Goal: Information Seeking & Learning: Learn about a topic

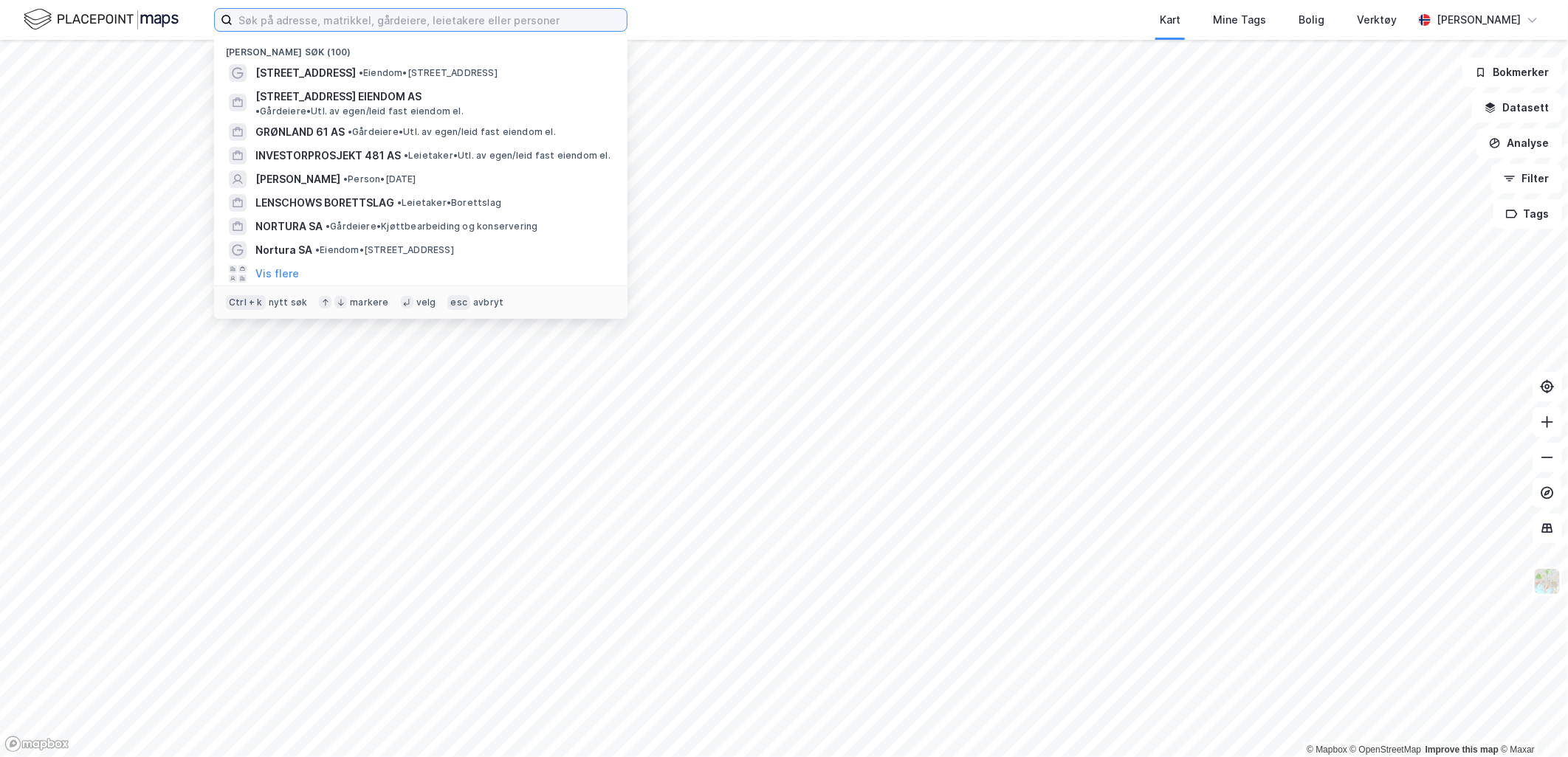
click at [500, 26] on input at bounding box center [429, 20] width 394 height 22
paste input "Vøyenenga Utvikling AS"
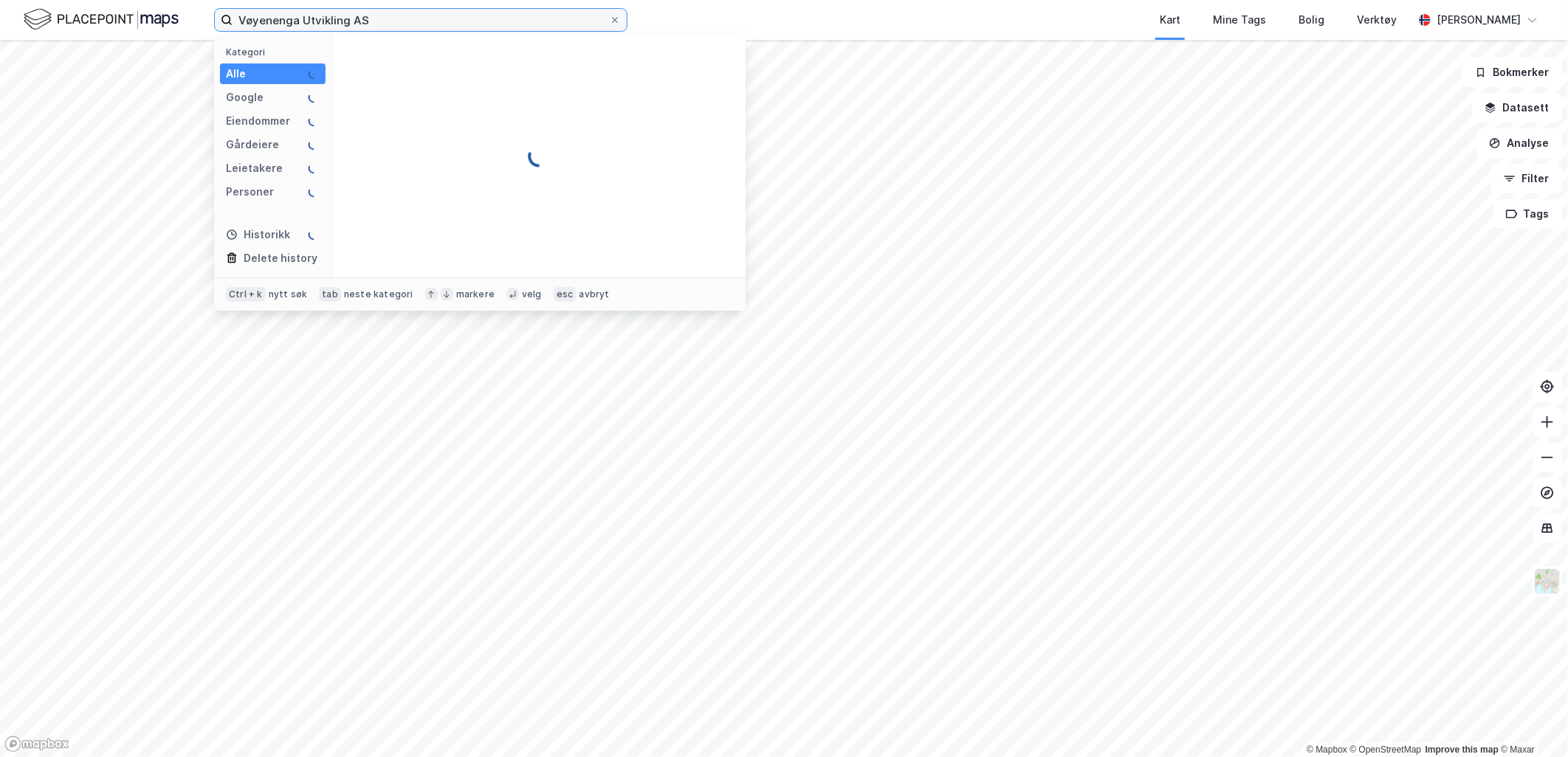
type input "Vøyenenga Utvikling AS"
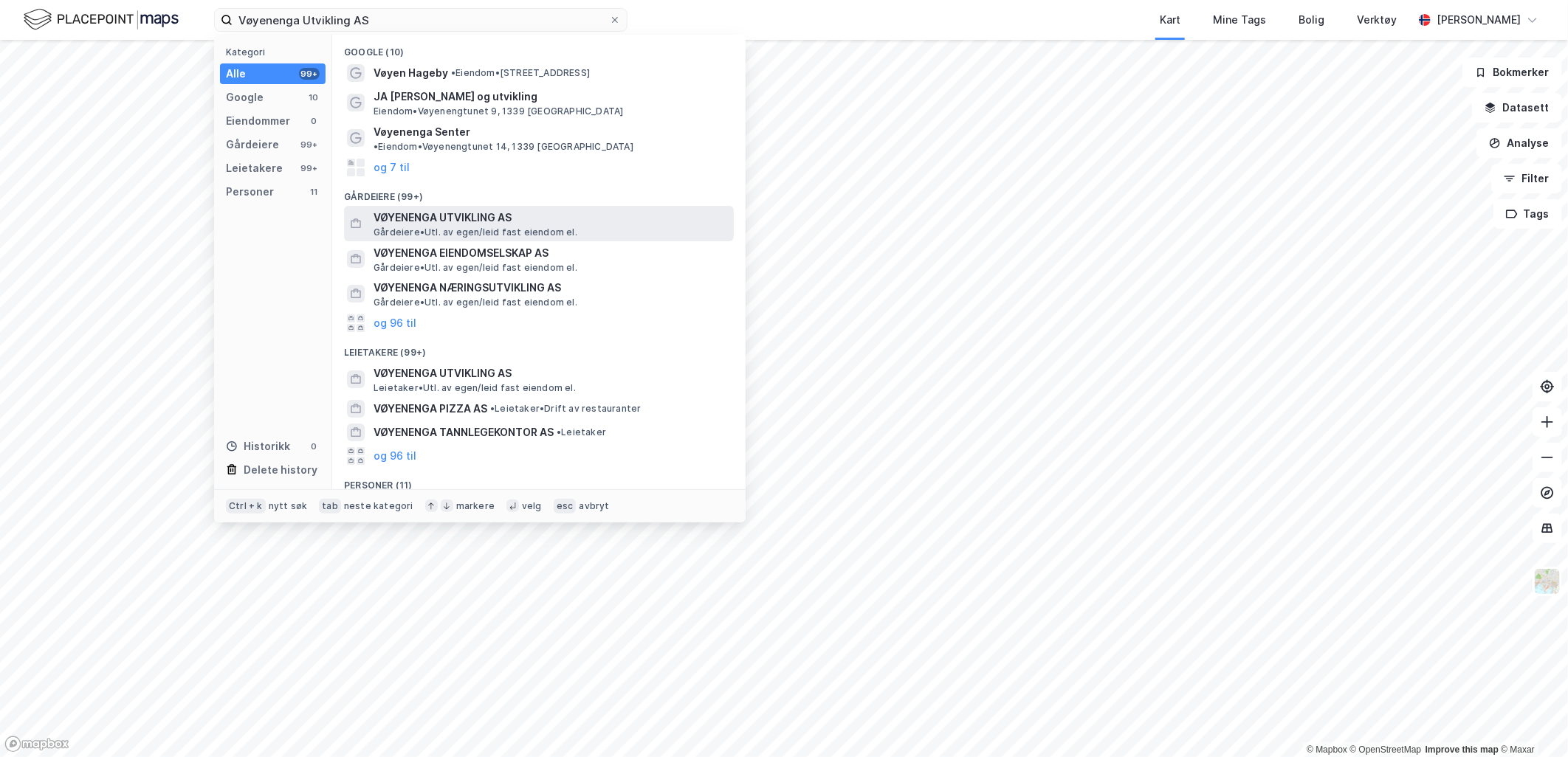
click at [499, 209] on span "VØYENENGA UTVIKLING AS" at bounding box center [550, 218] width 355 height 18
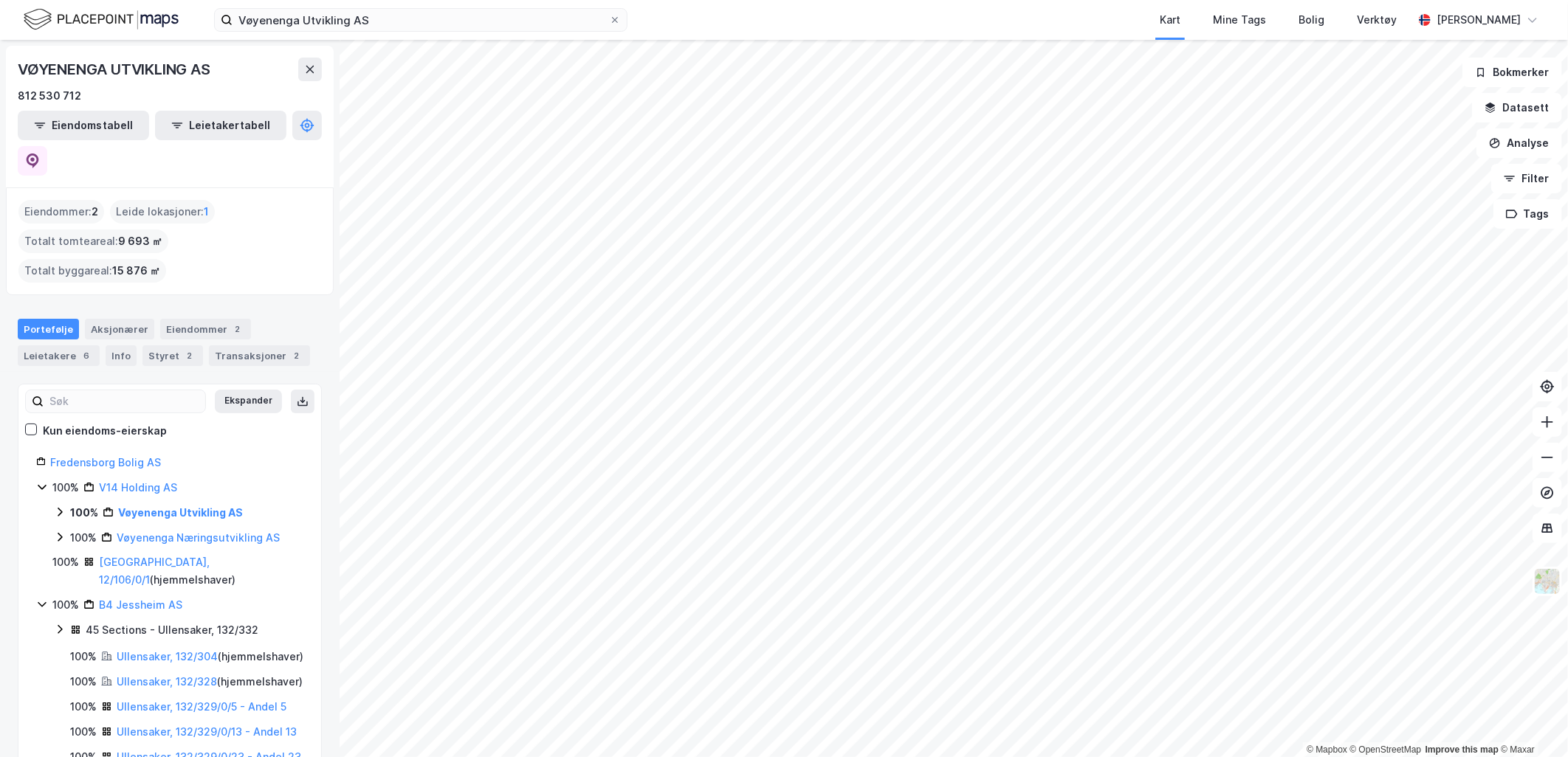
scroll to position [82, 0]
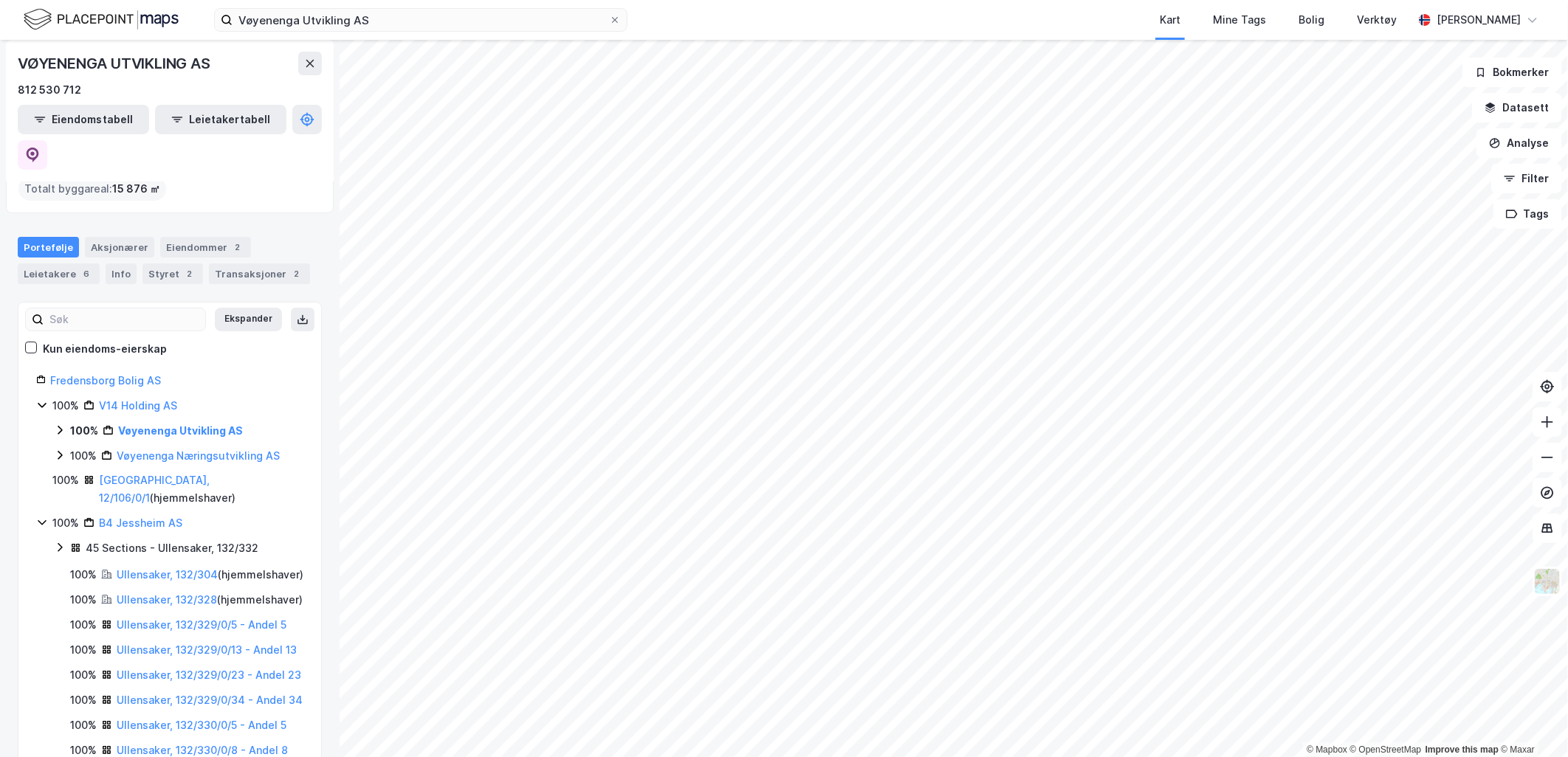
click at [56, 425] on icon at bounding box center [60, 430] width 12 height 12
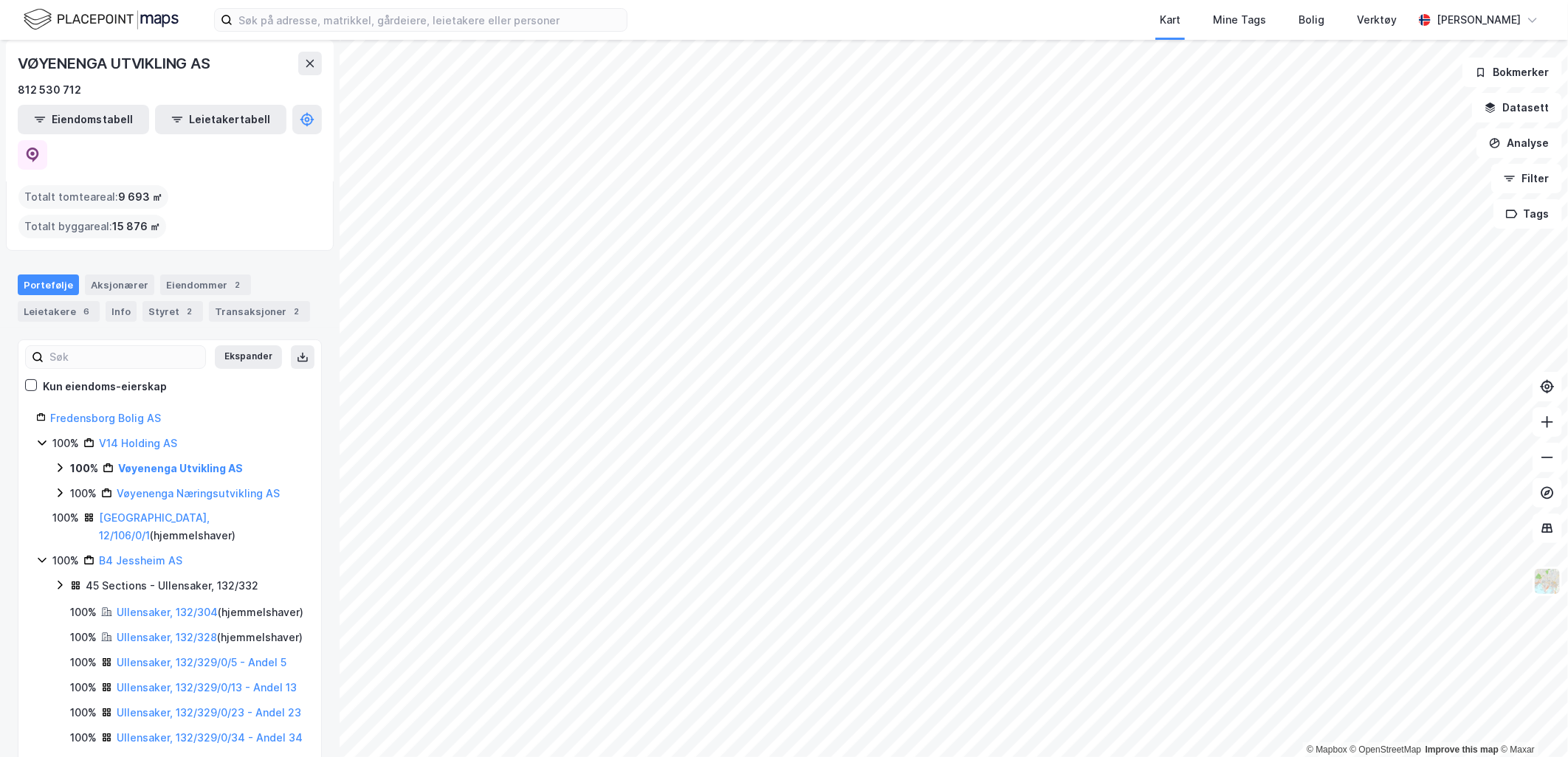
scroll to position [163, 0]
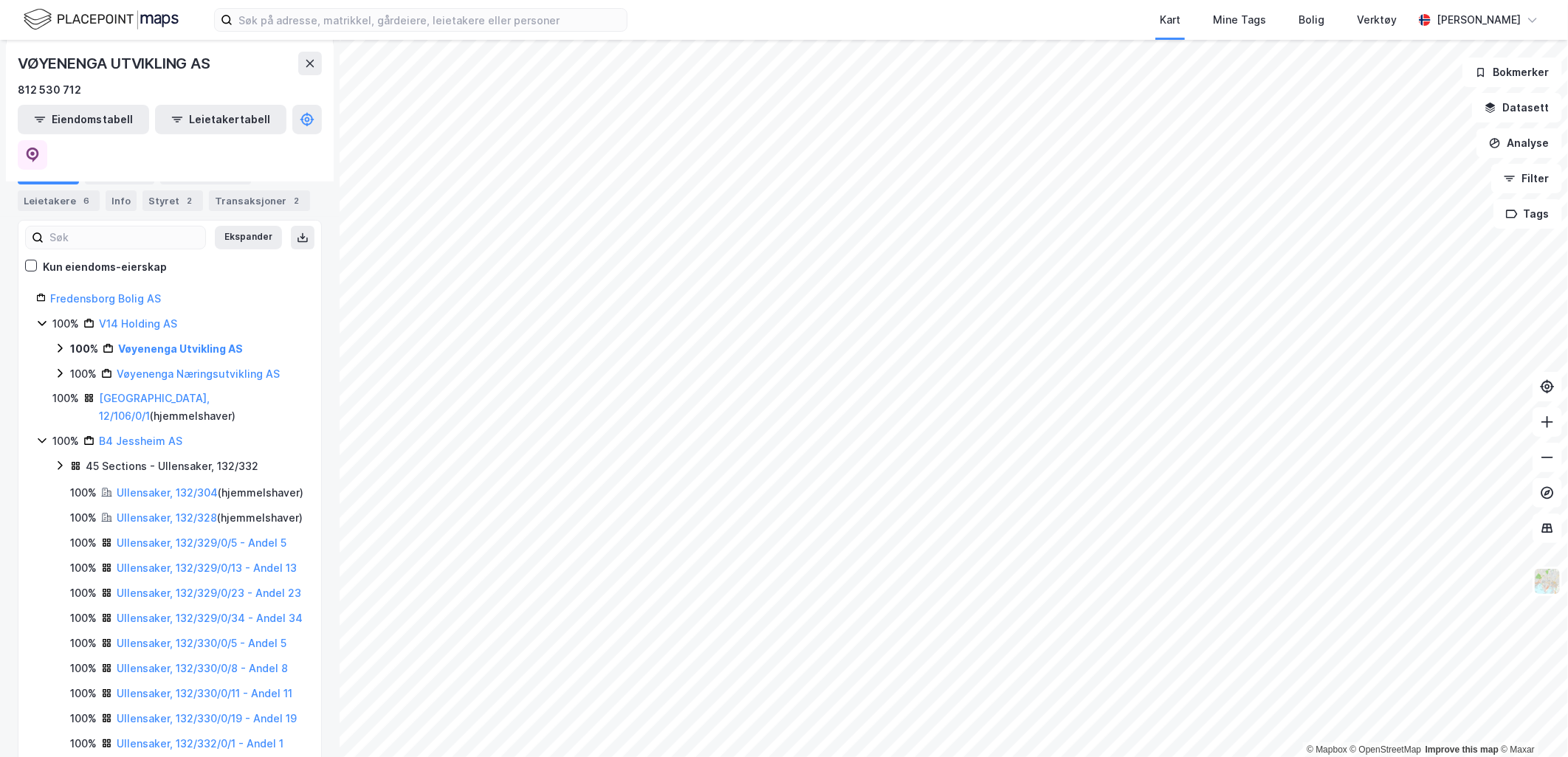
click at [59, 342] on icon at bounding box center [60, 347] width 12 height 12
